Goal: Find specific page/section: Find specific page/section

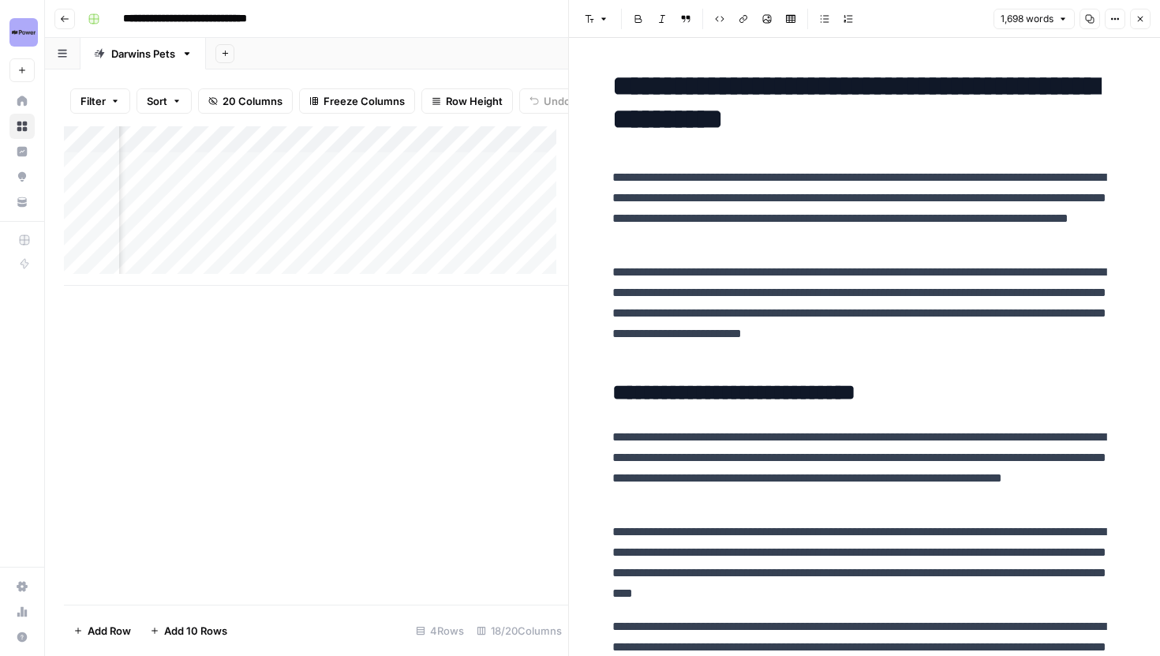
scroll to position [0, 1877]
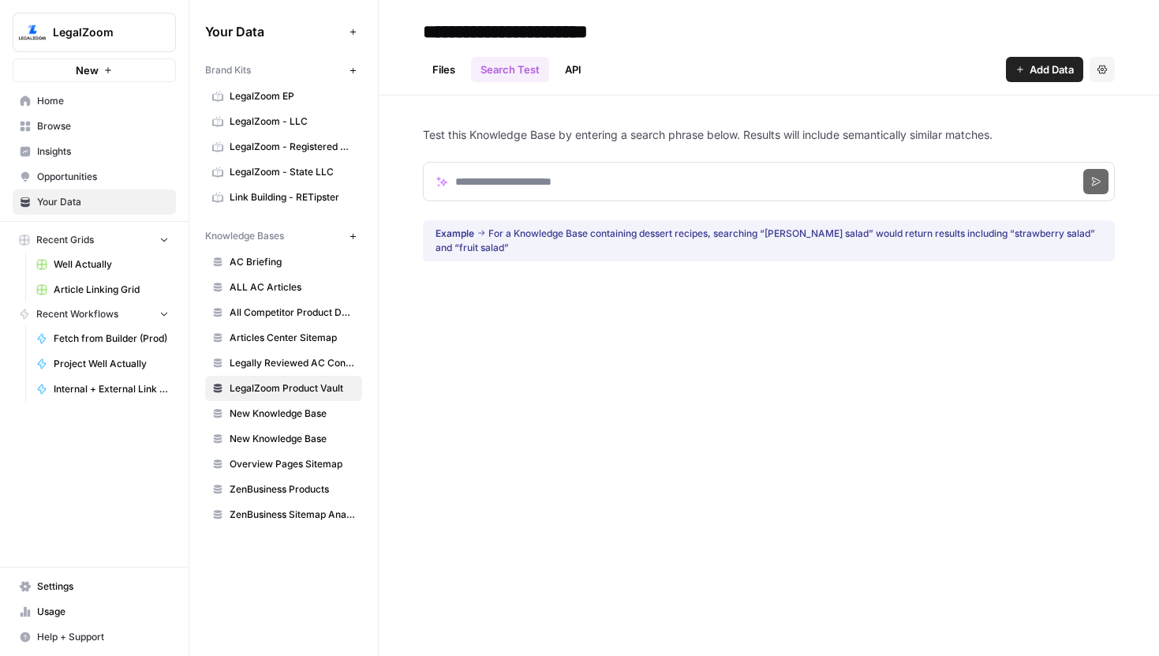
click at [120, 21] on button "LegalZoom" at bounding box center [94, 32] width 163 height 39
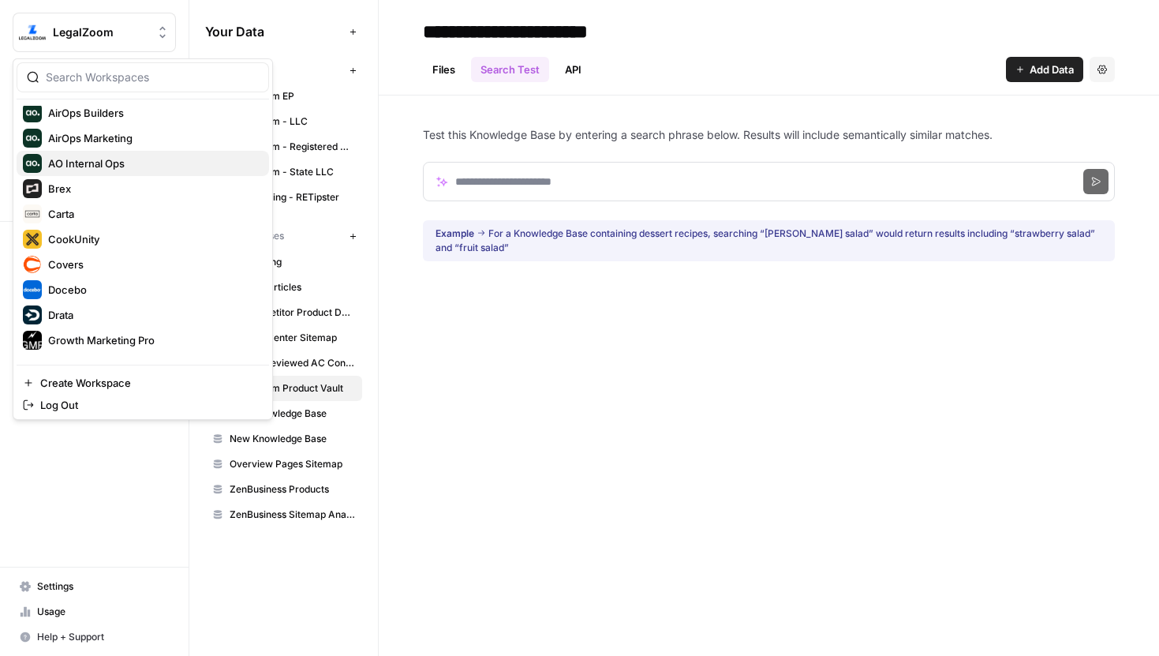
scroll to position [106, 0]
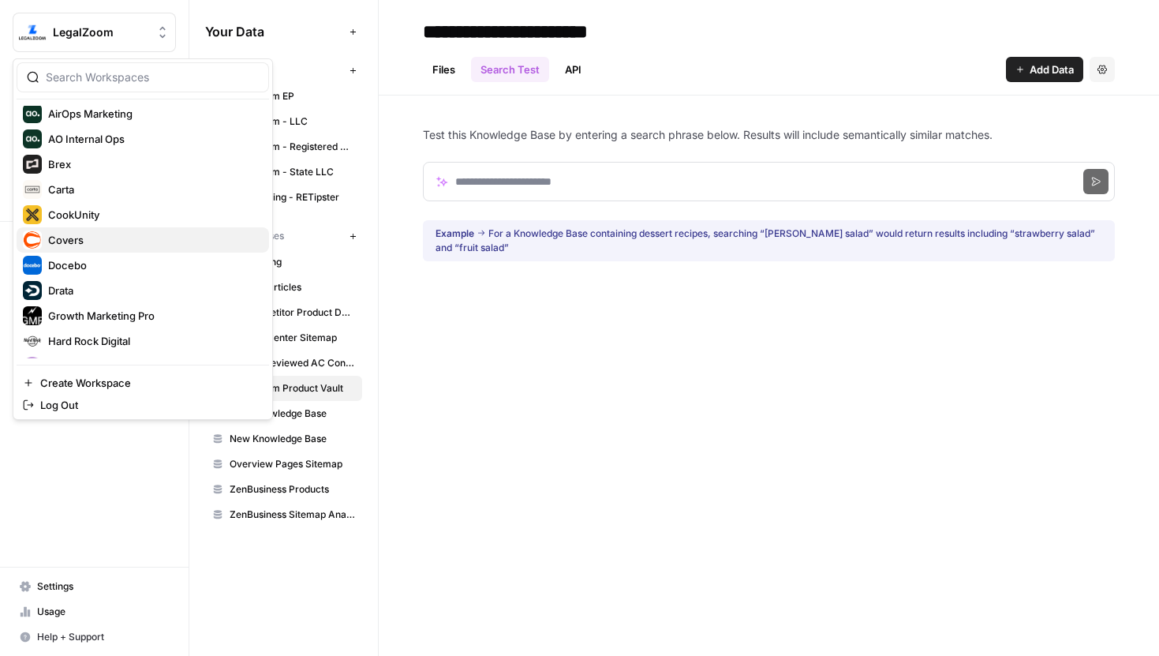
click at [86, 232] on span "Covers" at bounding box center [152, 240] width 208 height 16
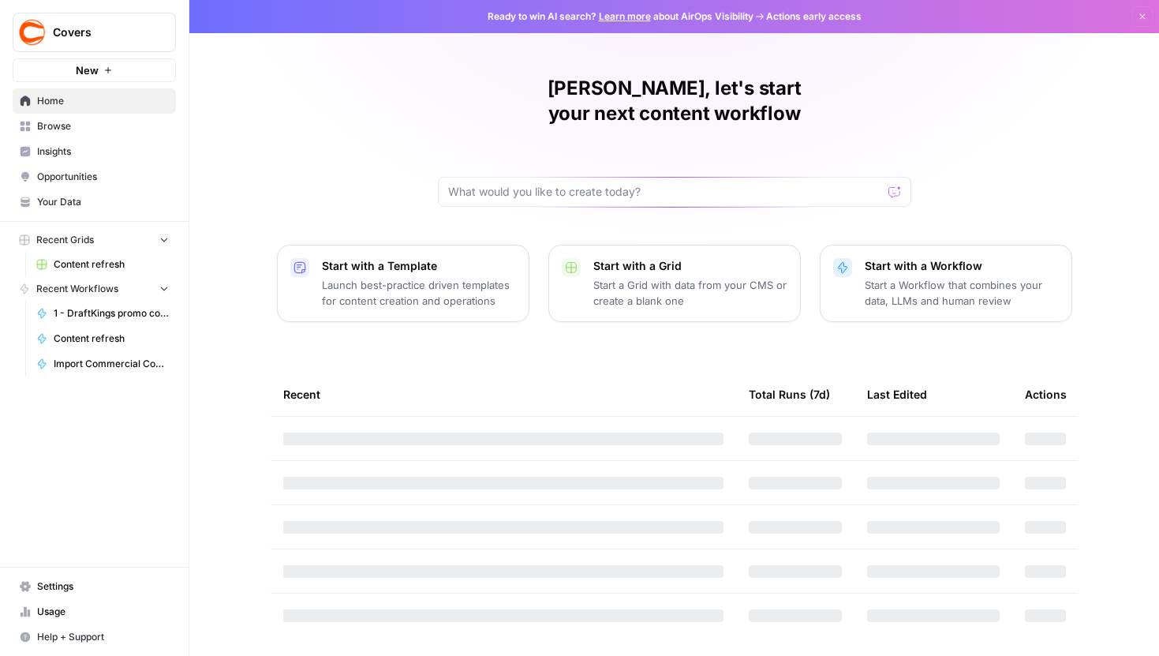
click at [110, 263] on span "Content refresh" at bounding box center [111, 264] width 115 height 14
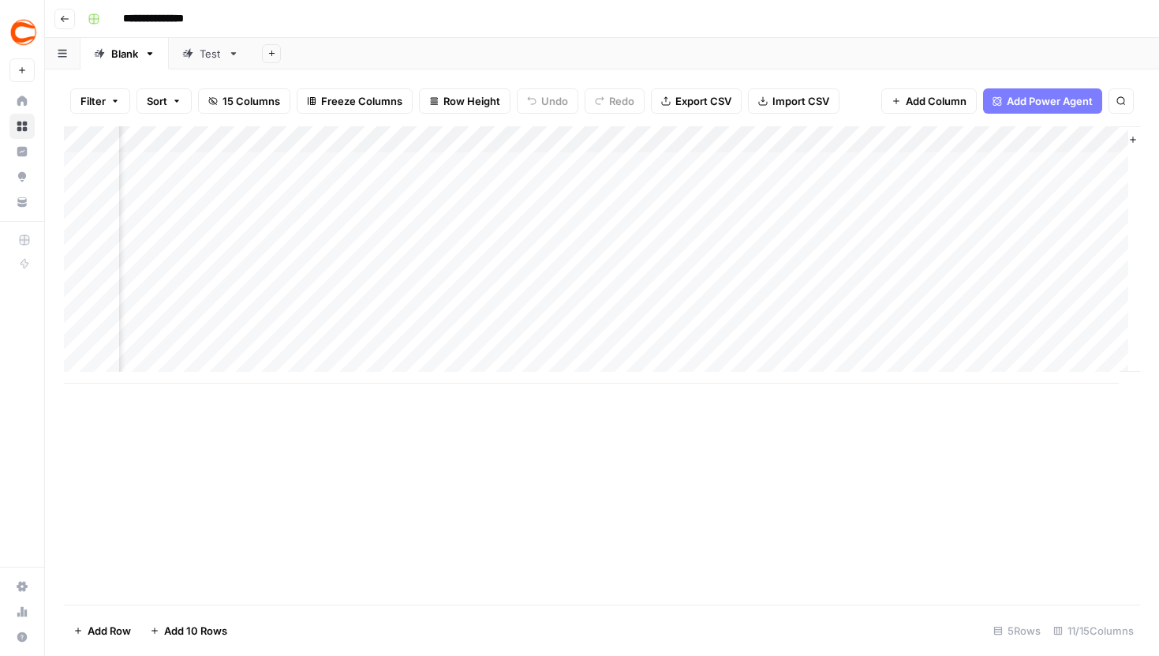
scroll to position [0, 979]
